Goal: Information Seeking & Learning: Learn about a topic

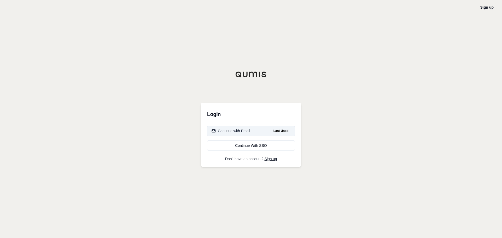
click at [234, 130] on div "Continue with Email" at bounding box center [231, 130] width 39 height 5
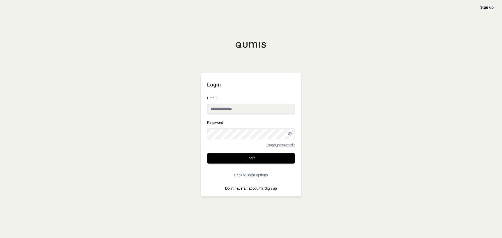
type input "**********"
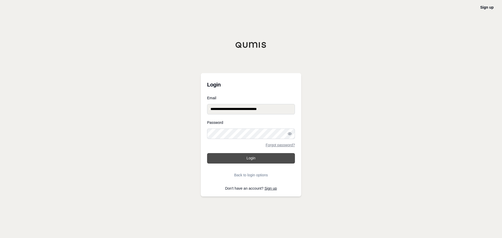
click at [218, 163] on button "Login" at bounding box center [251, 158] width 88 height 10
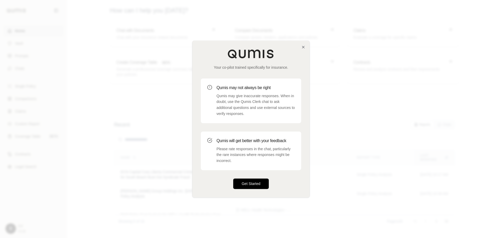
click at [243, 185] on button "Get Started" at bounding box center [251, 184] width 36 height 10
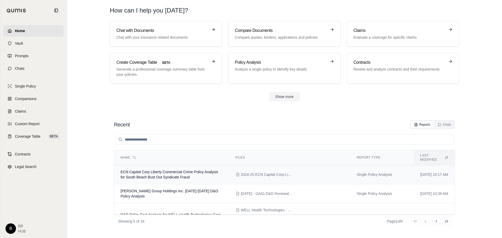
click at [174, 170] on span "ECN Capital Corp Liberty Commercial Crime Policy Analysis for South Beach Bust …" at bounding box center [170, 174] width 98 height 9
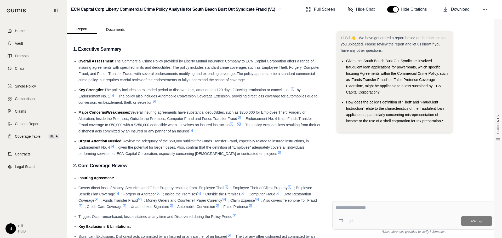
click at [393, 209] on textarea at bounding box center [414, 208] width 157 height 6
type textarea "**********"
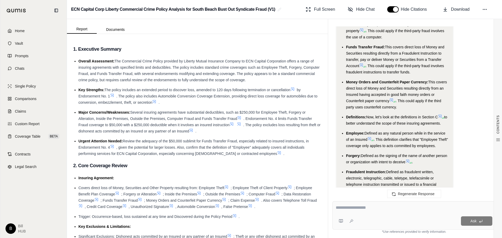
scroll to position [445, 0]
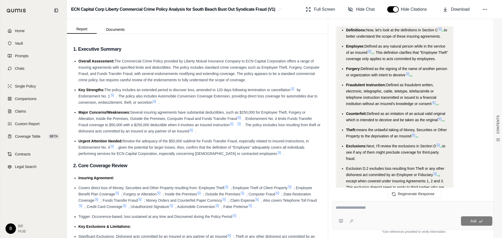
click at [392, 129] on span "means the unlawful taking of Money, Securities or Other Property to the depriva…" at bounding box center [396, 133] width 101 height 10
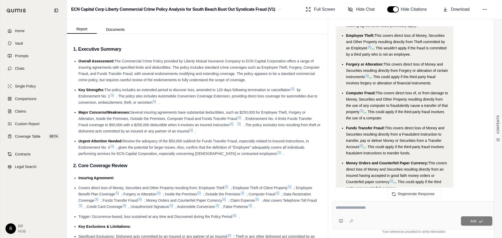
scroll to position [277, 0]
click at [372, 112] on span ". This could apply if the third-party fraud involves the use of a computer." at bounding box center [395, 114] width 98 height 10
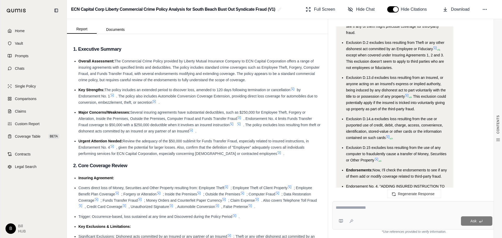
scroll to position [570, 0]
click at [410, 131] on span "Exclusion D.14.a excludes loss resulting from the use or purported use of credi…" at bounding box center [394, 128] width 97 height 23
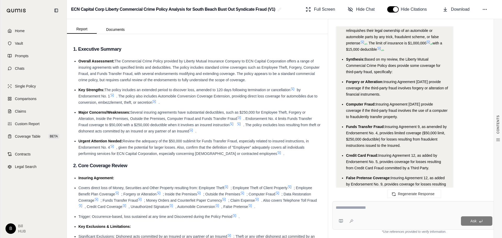
scroll to position [894, 0]
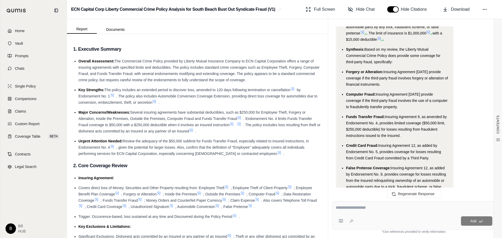
click at [398, 54] on span "Based on my review, the Liberty Mutual Commercial Crime Policy does provide som…" at bounding box center [393, 55] width 94 height 17
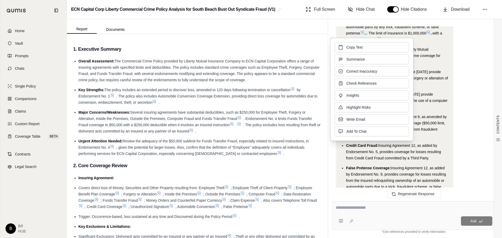
click at [431, 53] on li "Synthesis: Based on my review, the Liberty Mutual Commercial Crime Policy does …" at bounding box center [397, 55] width 103 height 19
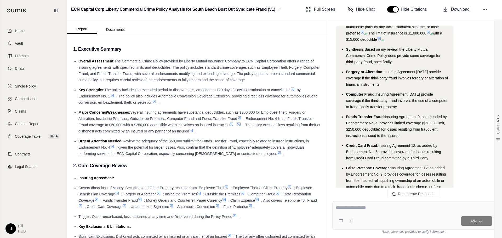
click at [419, 178] on li "False Pretense Coverage: Insuring Agreement 12, as added by Endorsement No. 9, …" at bounding box center [397, 180] width 103 height 31
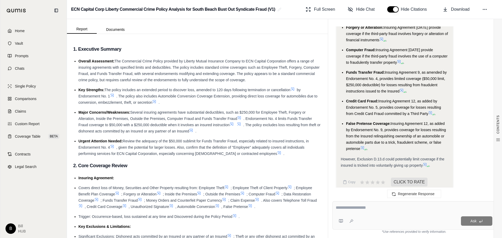
scroll to position [1121, 0]
